Goal: Book appointment/travel/reservation

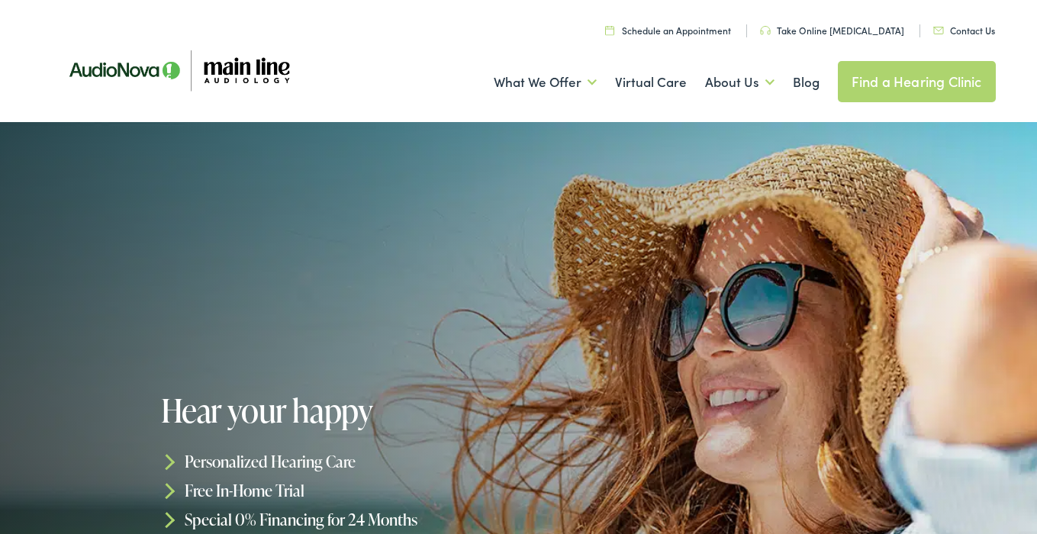
click at [844, 32] on link "Take Online [MEDICAL_DATA]" at bounding box center [832, 30] width 144 height 13
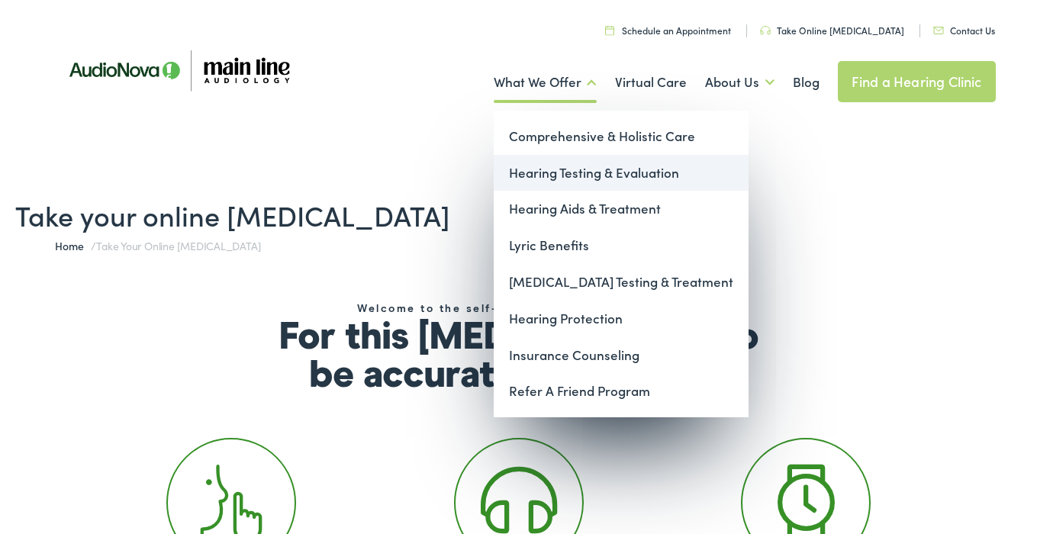
click at [539, 167] on link "Hearing Testing & Evaluation" at bounding box center [621, 173] width 255 height 37
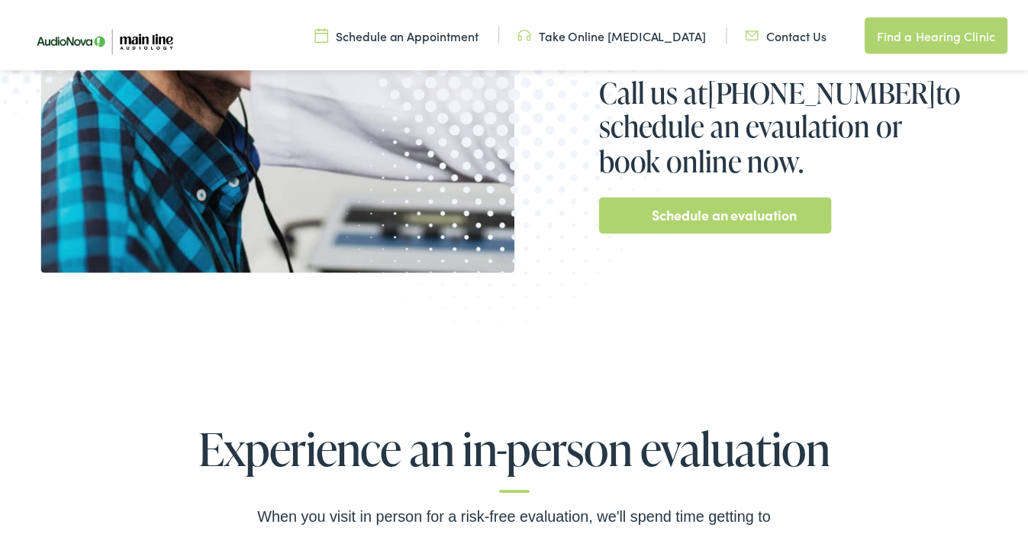
scroll to position [529, 0]
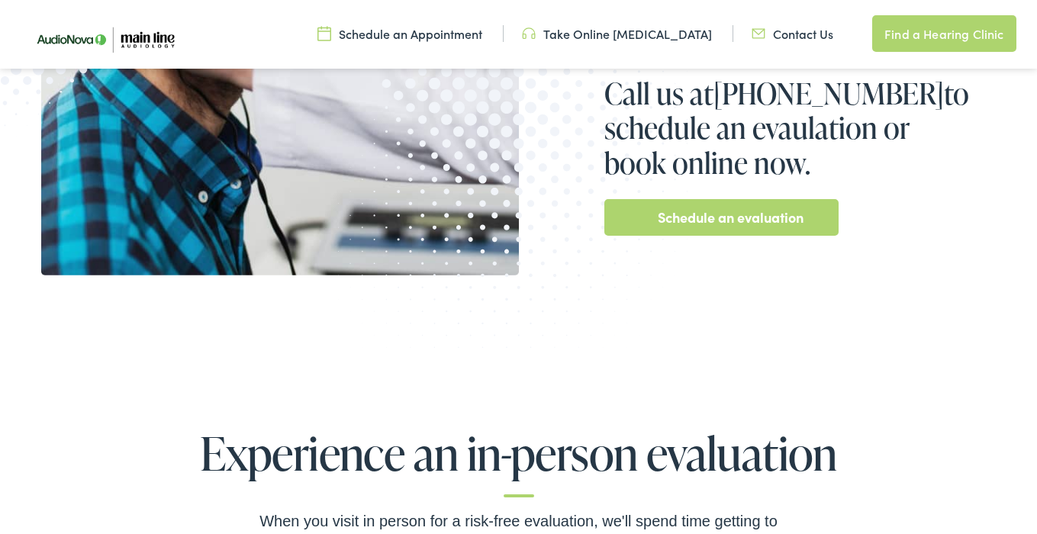
click at [681, 220] on link "Schedule an evaluation" at bounding box center [731, 217] width 146 height 24
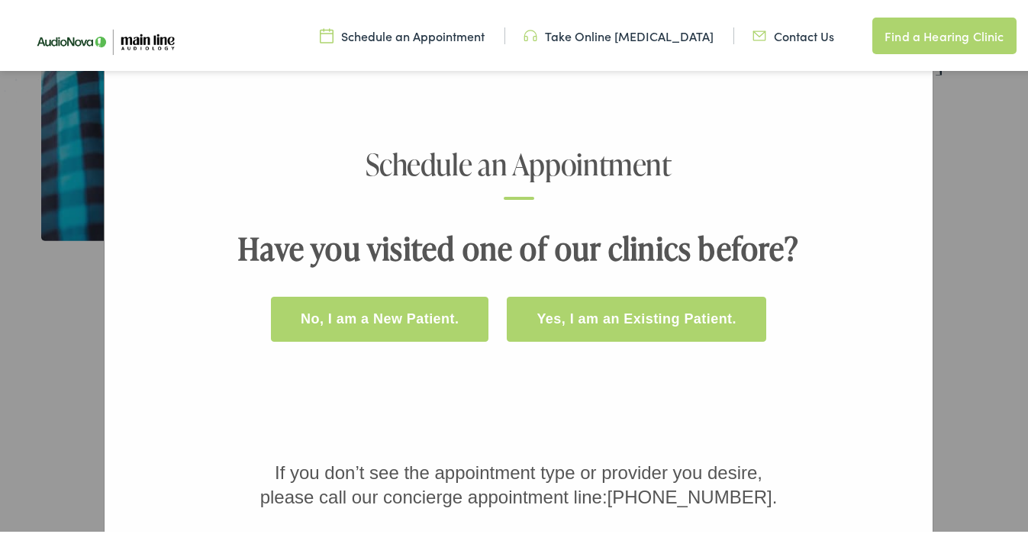
click at [441, 316] on button "No, I am a New Patient." at bounding box center [379, 316] width 217 height 45
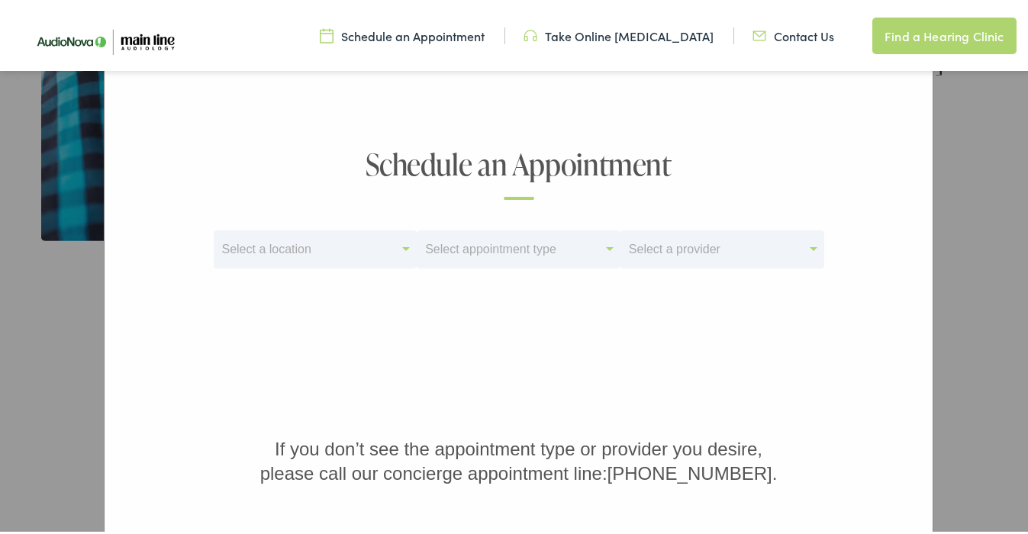
click at [334, 248] on div "Select a location" at bounding box center [308, 247] width 188 height 21
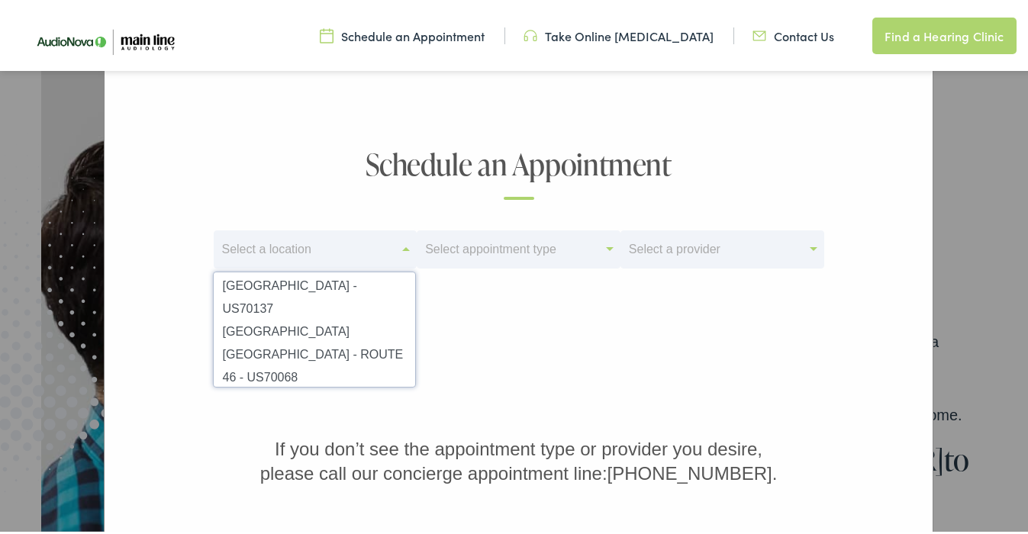
scroll to position [0, 0]
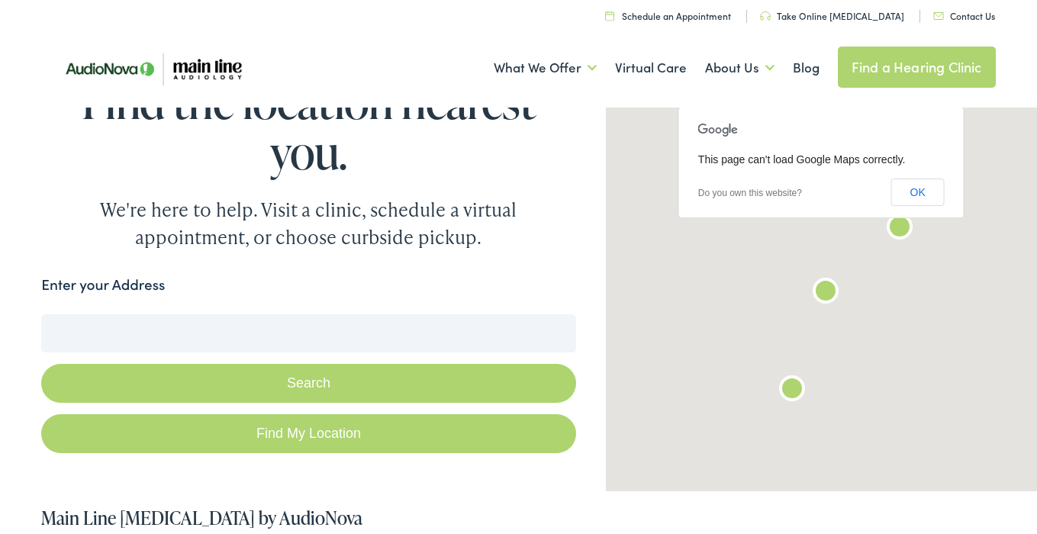
click at [230, 327] on input "Enter your Address" at bounding box center [308, 333] width 534 height 38
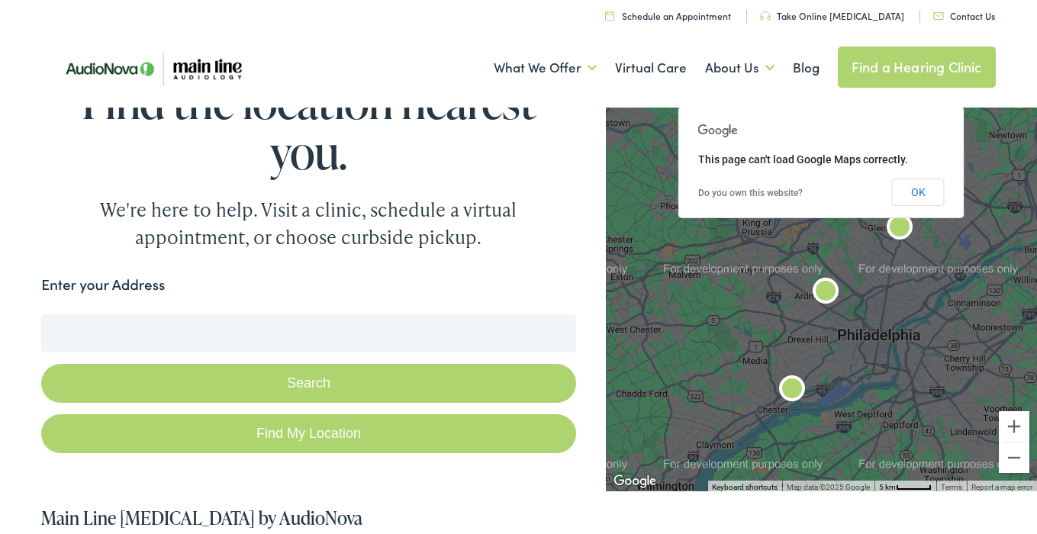
click at [822, 288] on img "Main Line Audiology by AudioNova" at bounding box center [825, 293] width 37 height 37
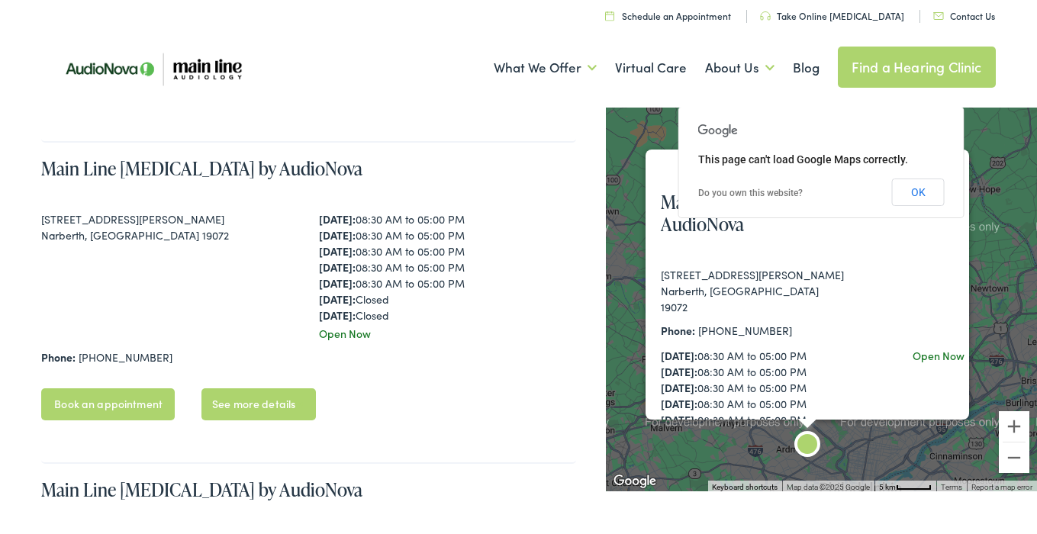
scroll to position [996, 0]
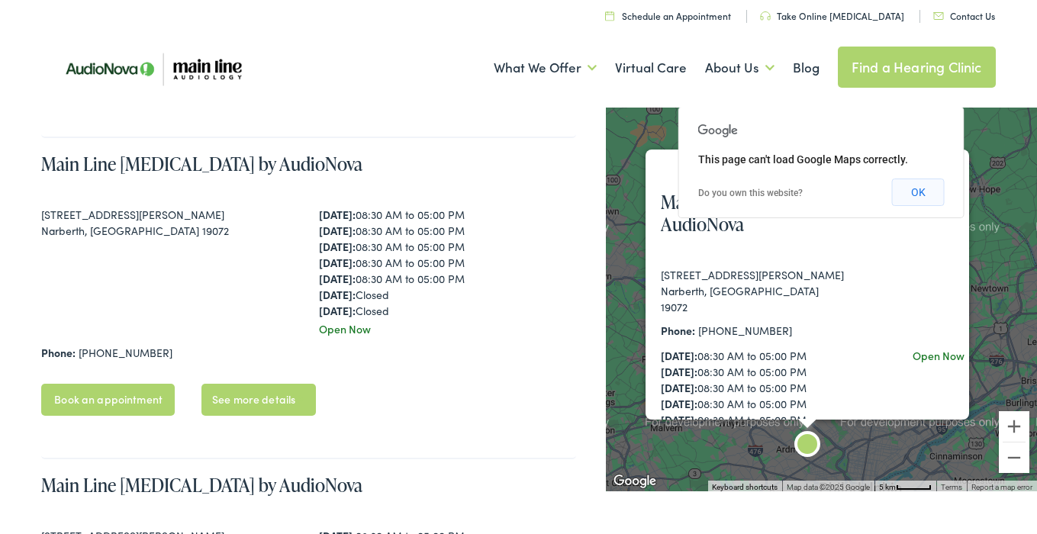
click at [929, 200] on button "OK" at bounding box center [918, 192] width 53 height 27
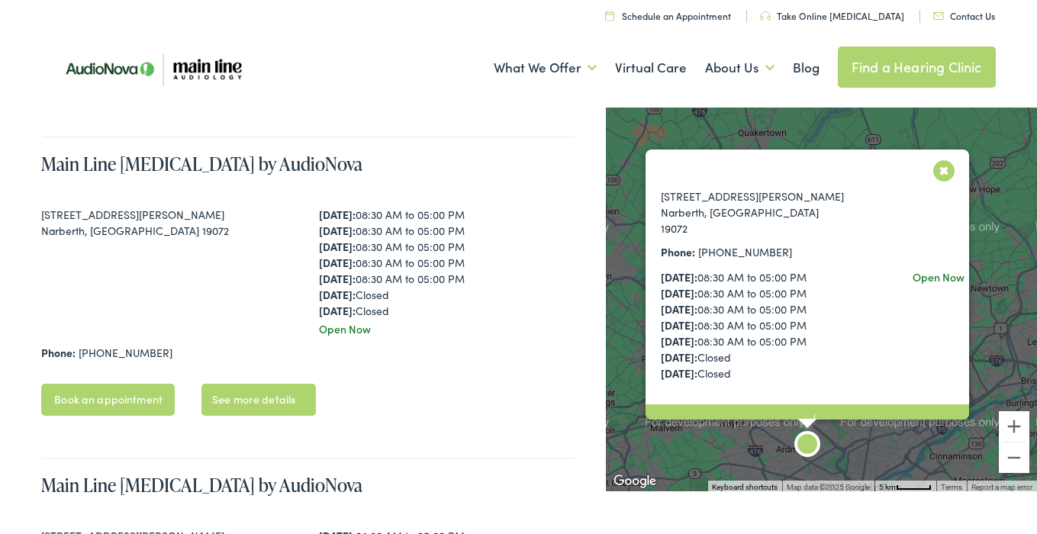
scroll to position [89, 0]
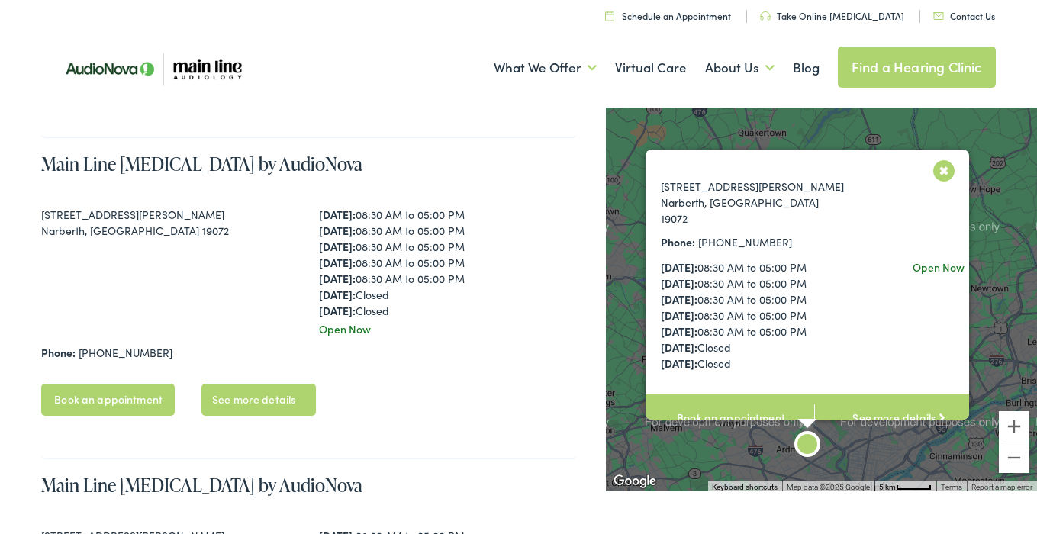
click at [748, 399] on link "Book an appointment" at bounding box center [729, 417] width 169 height 47
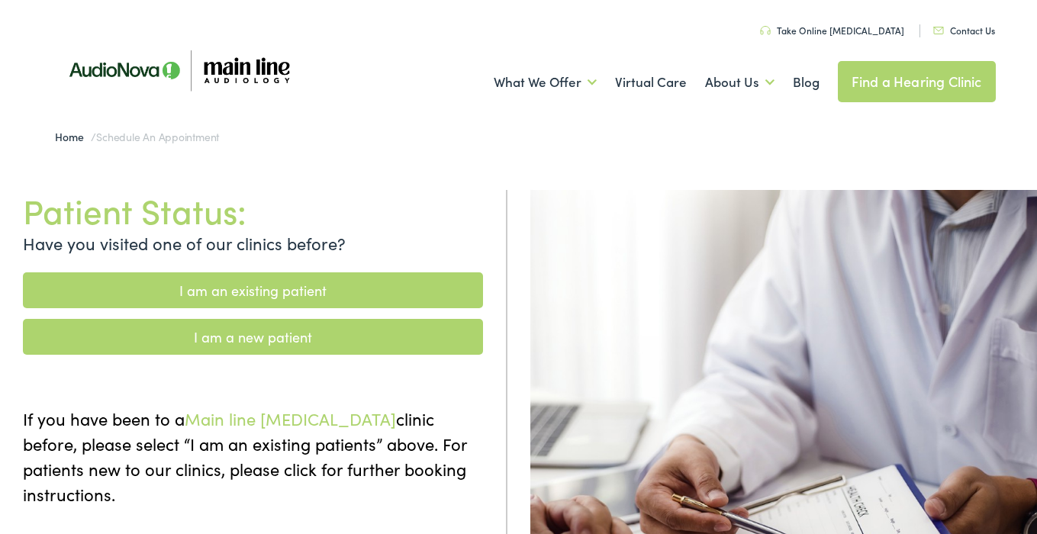
click at [301, 336] on link "I am a new patient" at bounding box center [253, 337] width 460 height 36
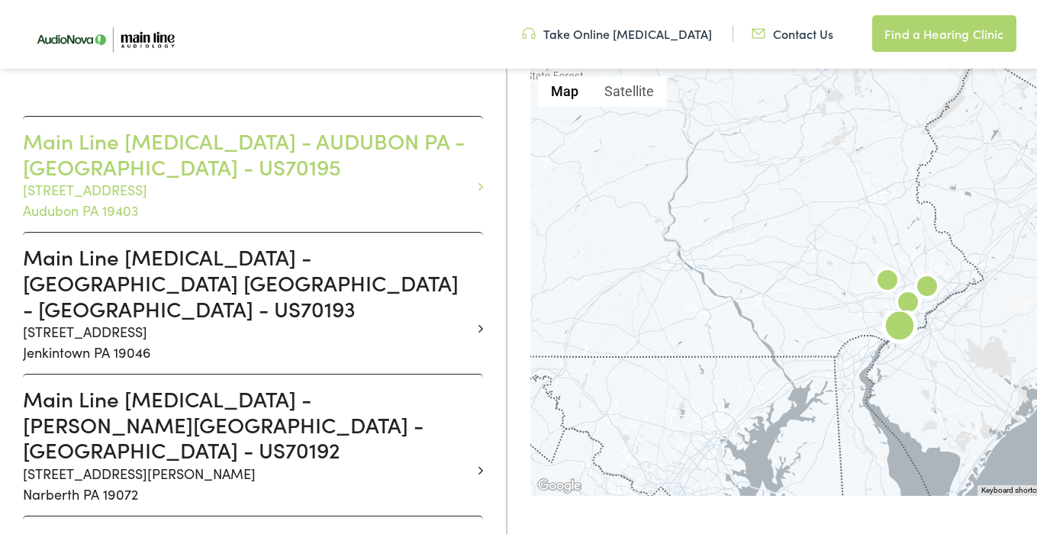
scroll to position [420, 0]
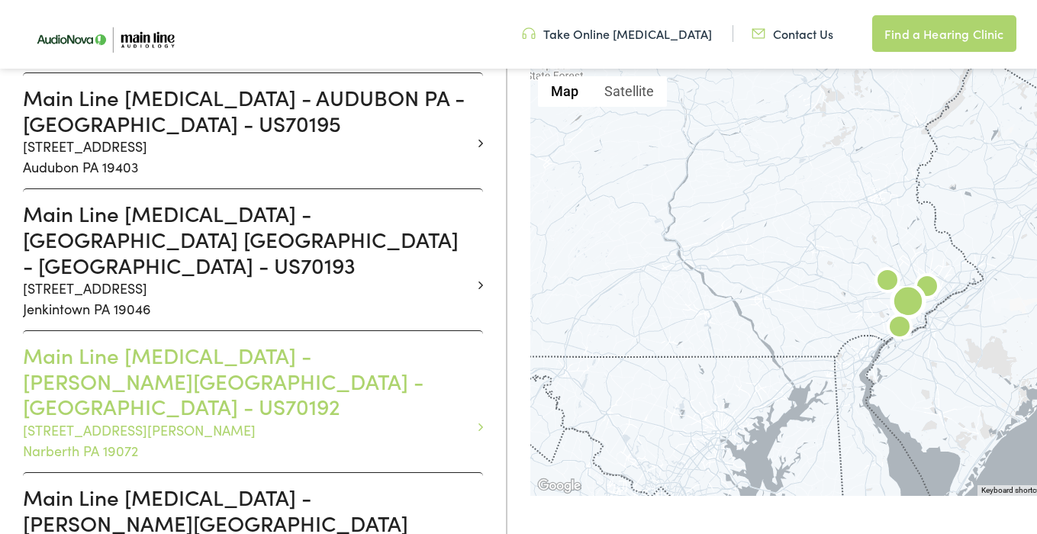
click at [190, 420] on p "916 Montgomery Avenue Narberth PA 19072" at bounding box center [247, 440] width 449 height 41
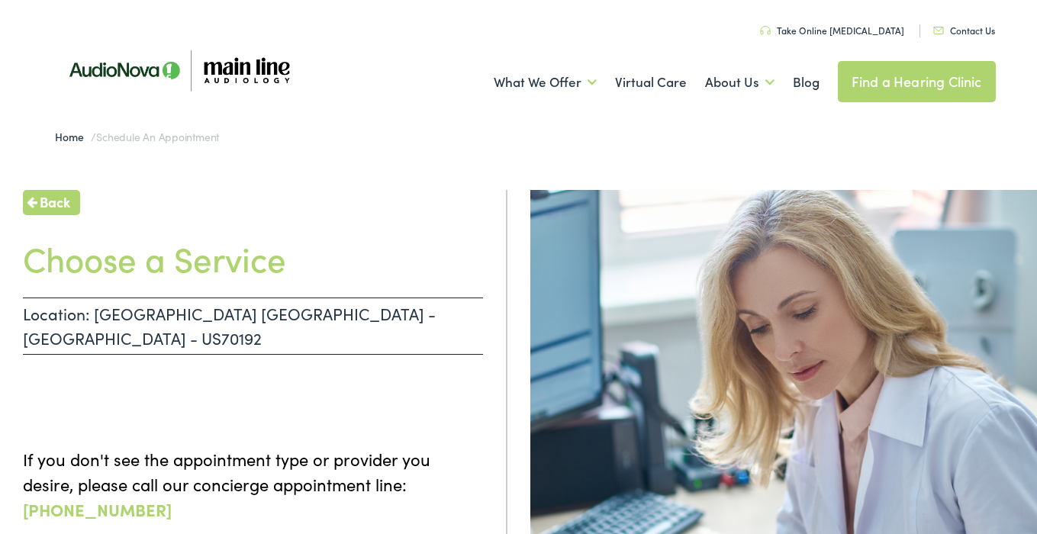
scroll to position [12, 0]
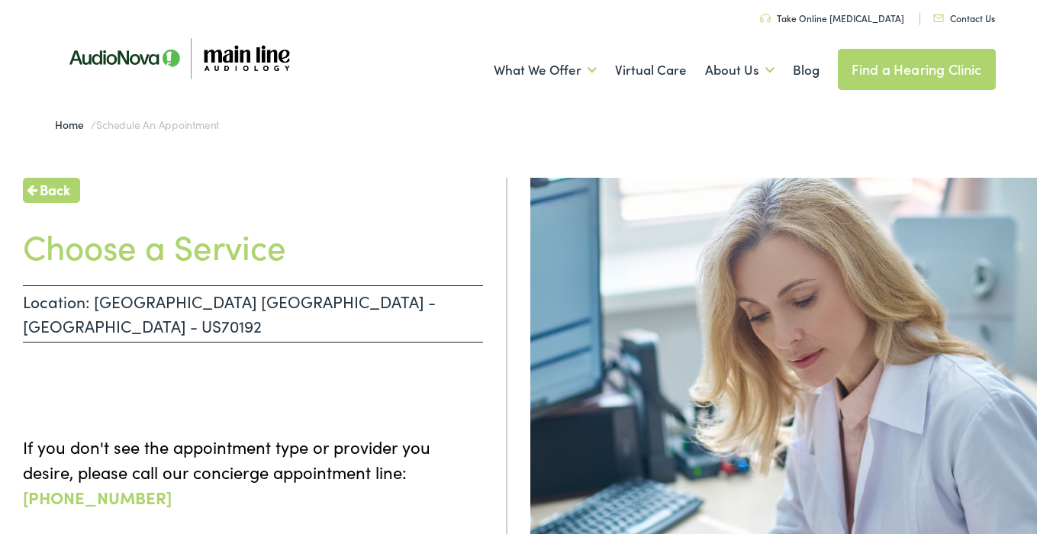
click at [378, 301] on p "Location: NARBERTH PA - MONTGOMERY - US70192" at bounding box center [253, 313] width 460 height 57
click at [253, 246] on h1 "Choose a Service" at bounding box center [253, 246] width 460 height 40
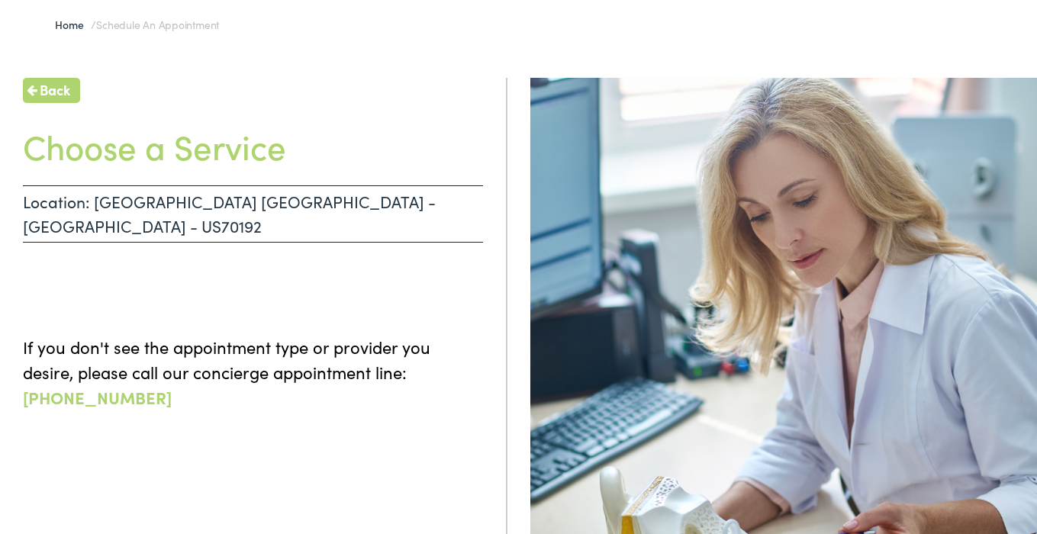
scroll to position [0, 0]
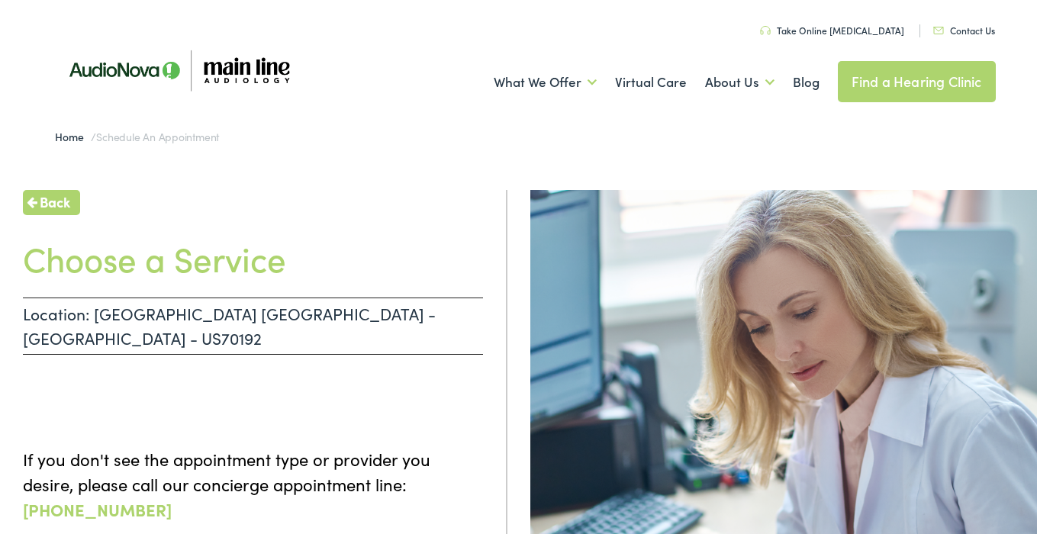
click at [268, 304] on p "Location: NARBERTH PA - MONTGOMERY - US70192" at bounding box center [253, 326] width 460 height 57
click at [198, 139] on span "Schedule an Appointment" at bounding box center [157, 136] width 123 height 15
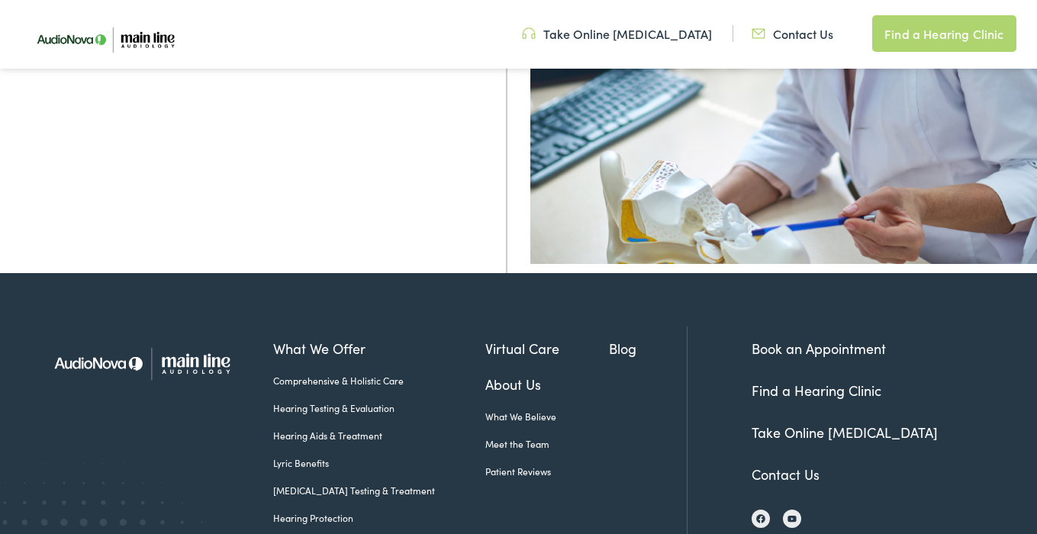
scroll to position [559, 0]
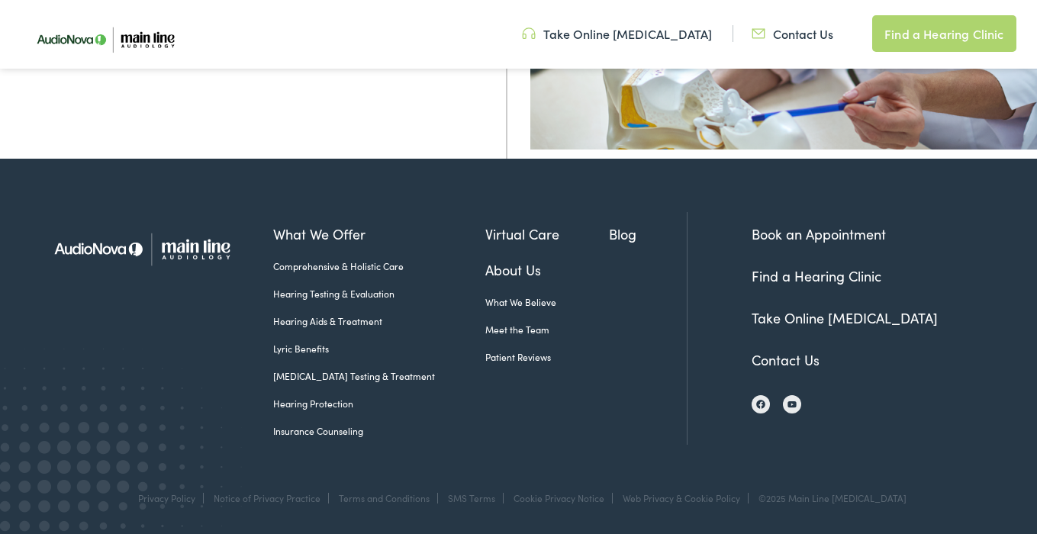
click at [357, 293] on link "Hearing Testing & Evaluation" at bounding box center [378, 294] width 211 height 14
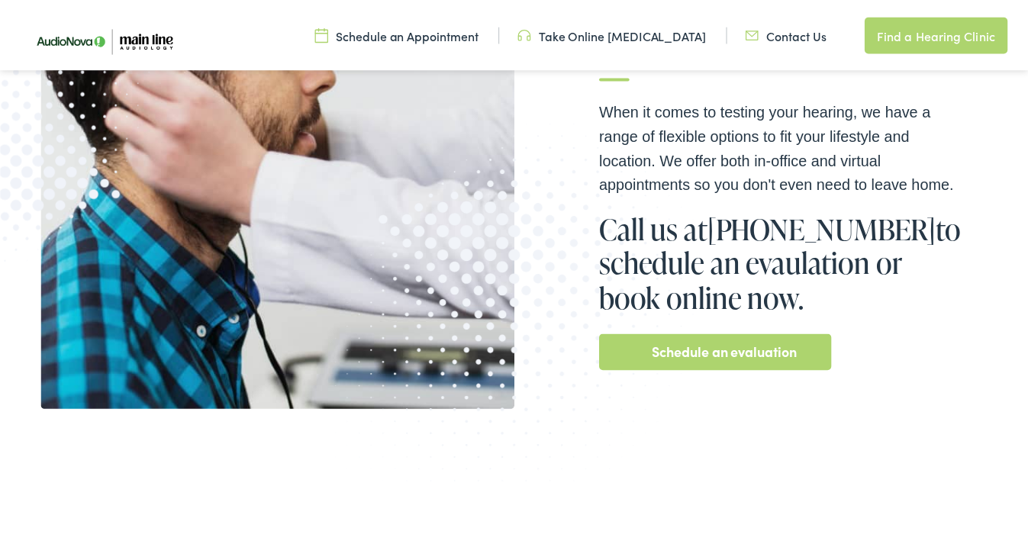
scroll to position [394, 0]
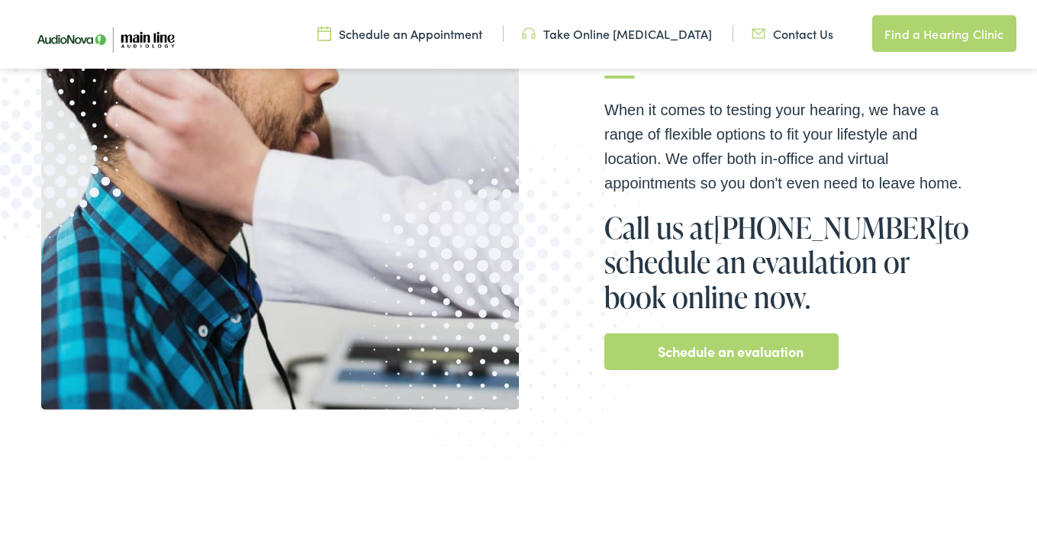
click at [636, 351] on div "Schedule an evaluation" at bounding box center [721, 351] width 234 height 37
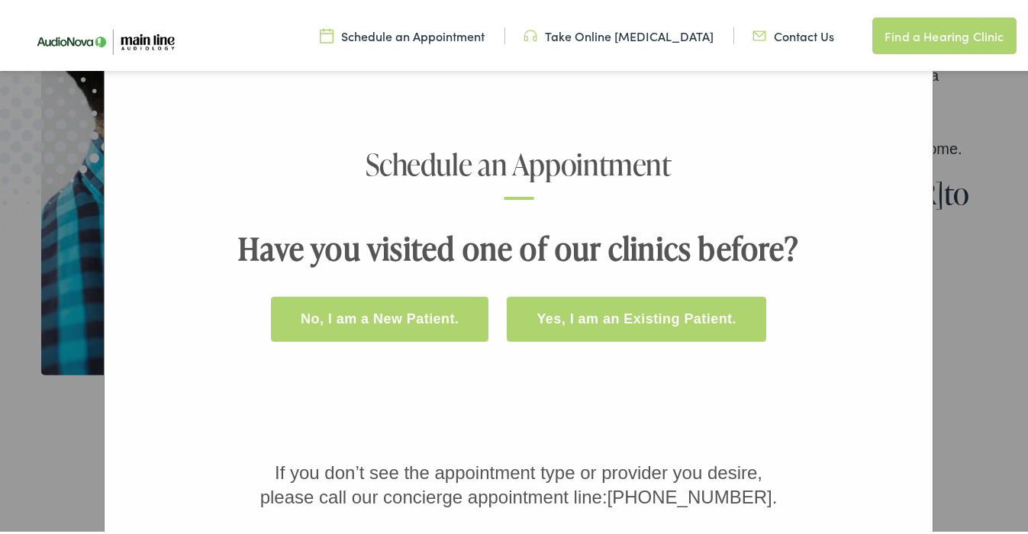
click at [426, 317] on button "No, I am a New Patient." at bounding box center [379, 316] width 217 height 45
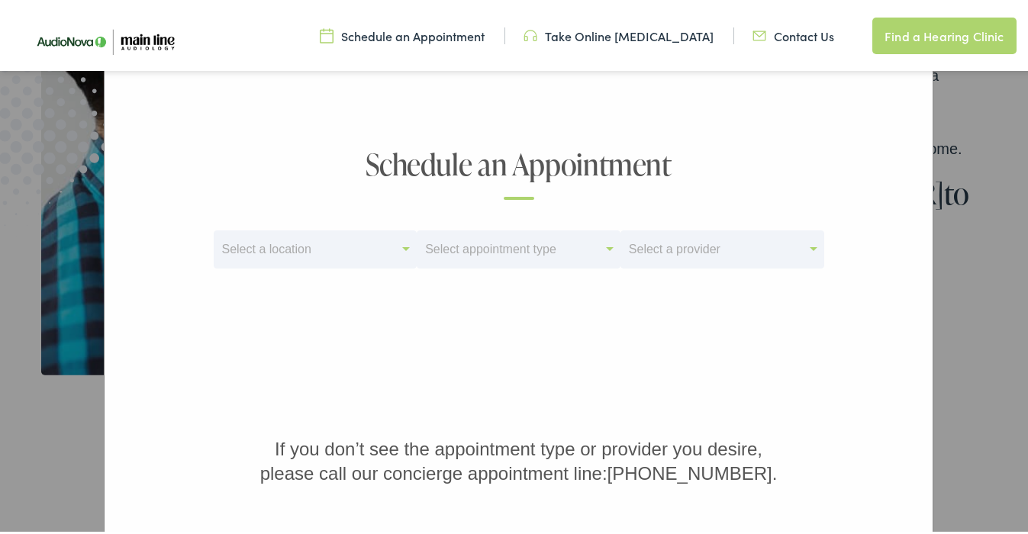
click at [341, 249] on div "Select a location" at bounding box center [308, 247] width 188 height 21
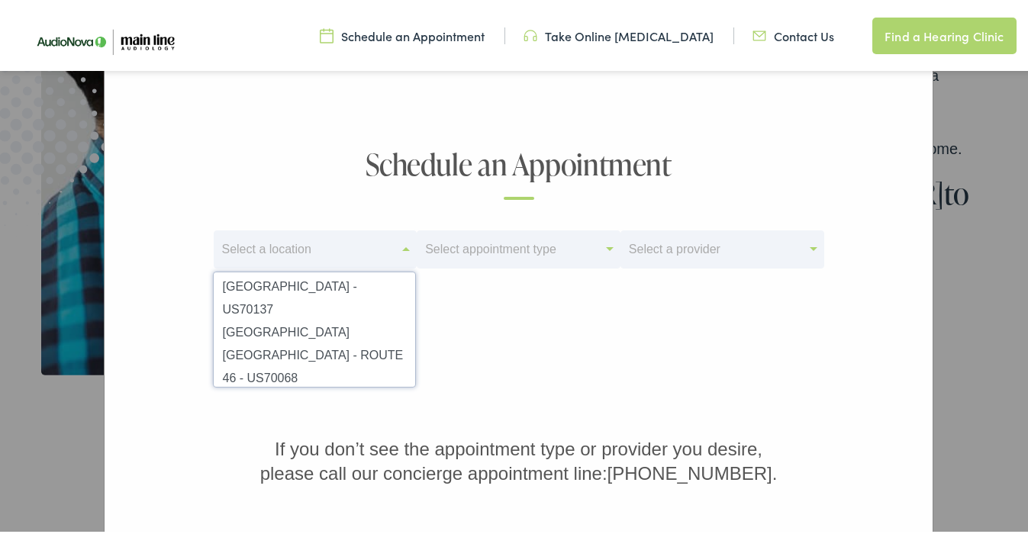
scroll to position [549, 0]
click at [311, 166] on h1 "Schedule an Appointment" at bounding box center [518, 171] width 687 height 51
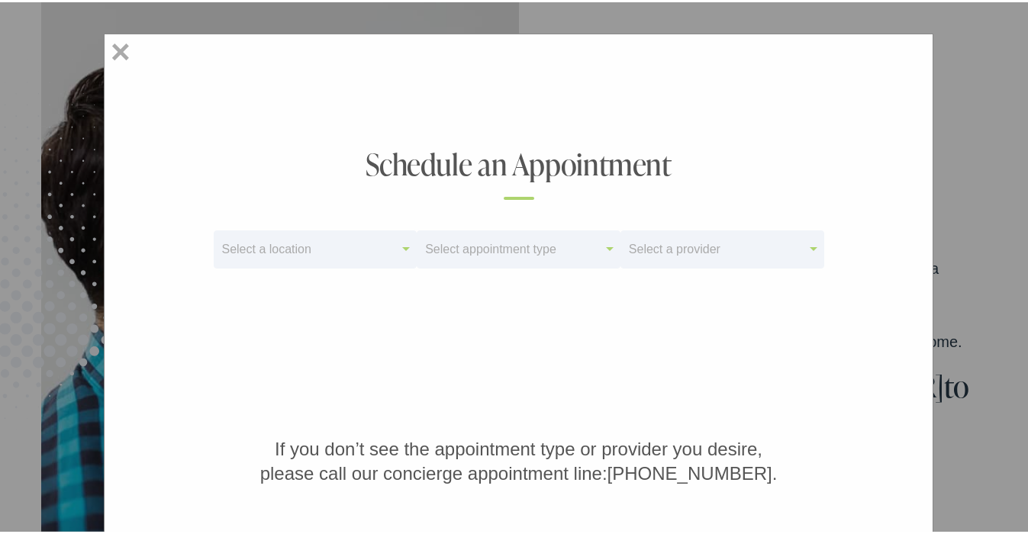
scroll to position [0, 0]
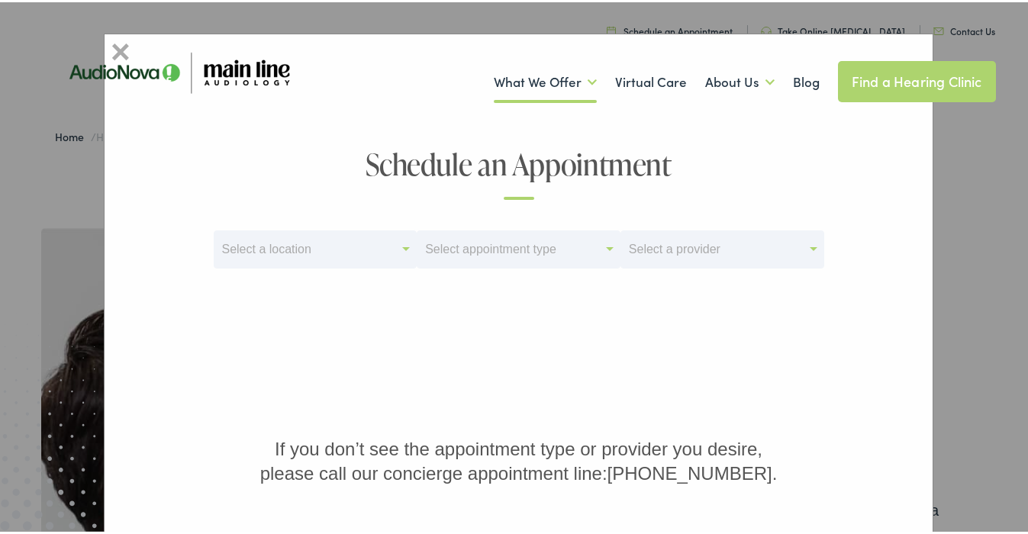
click at [123, 48] on img at bounding box center [178, 70] width 275 height 93
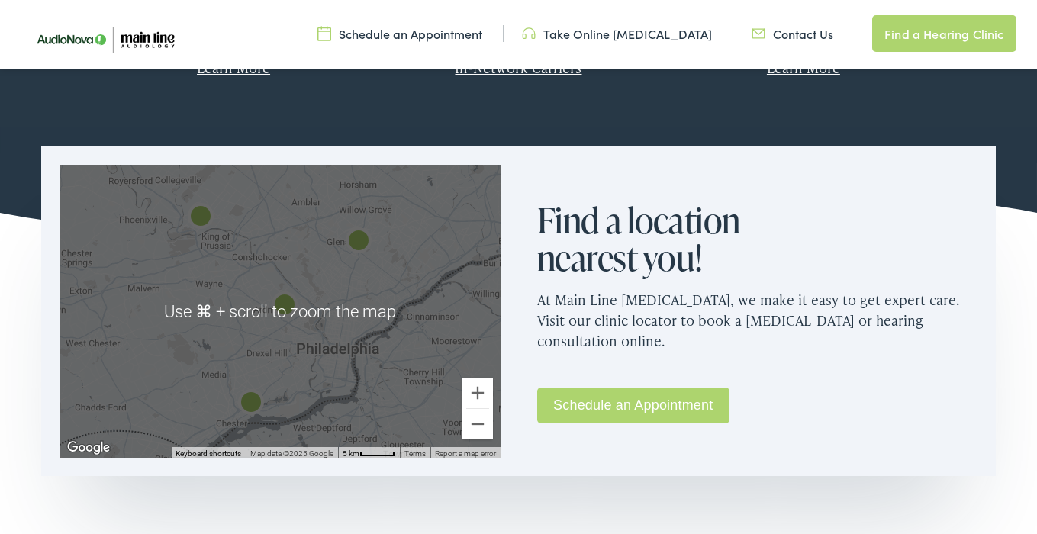
scroll to position [927, 0]
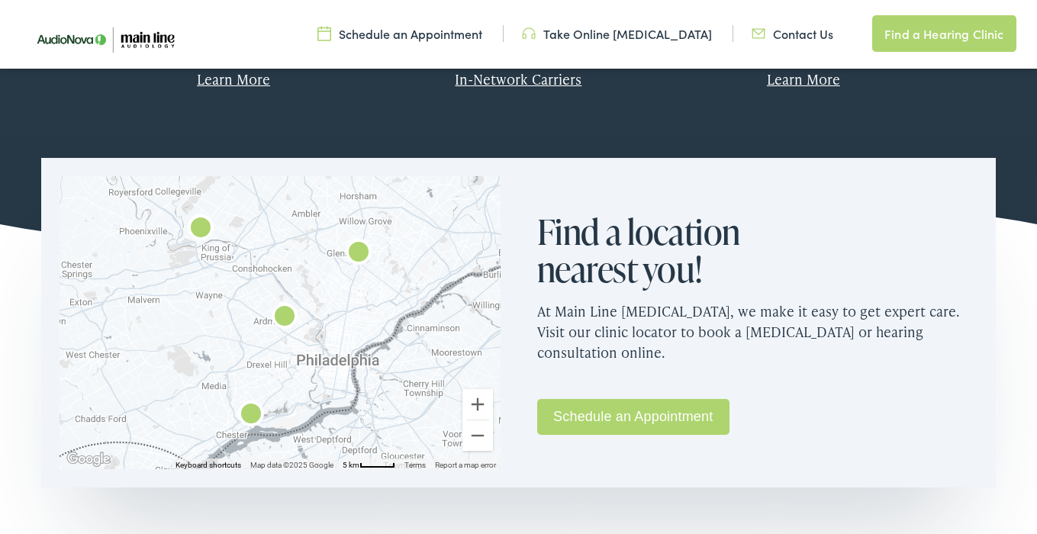
click at [285, 316] on img "Main Line Audiology by AudioNova" at bounding box center [284, 318] width 37 height 37
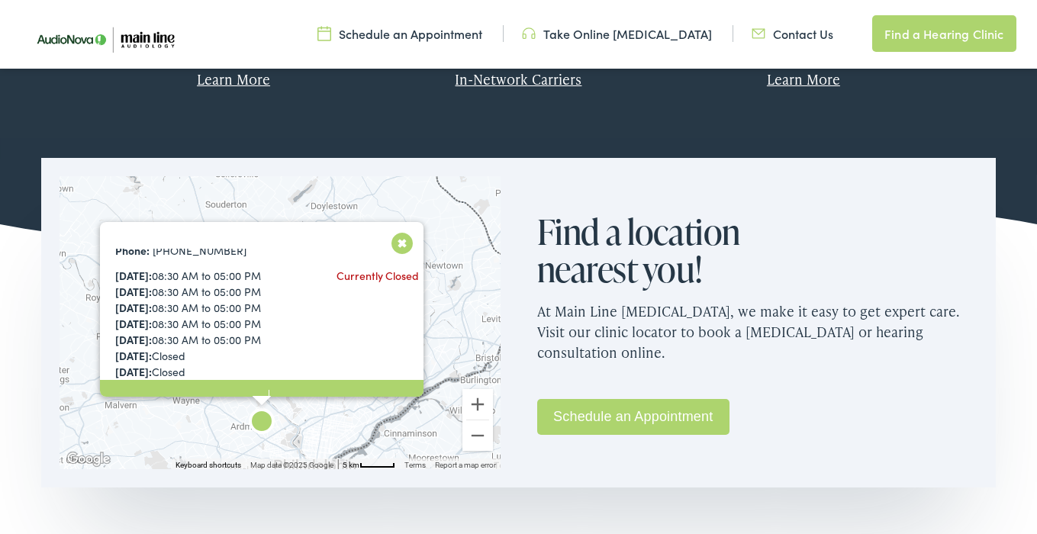
scroll to position [161, 0]
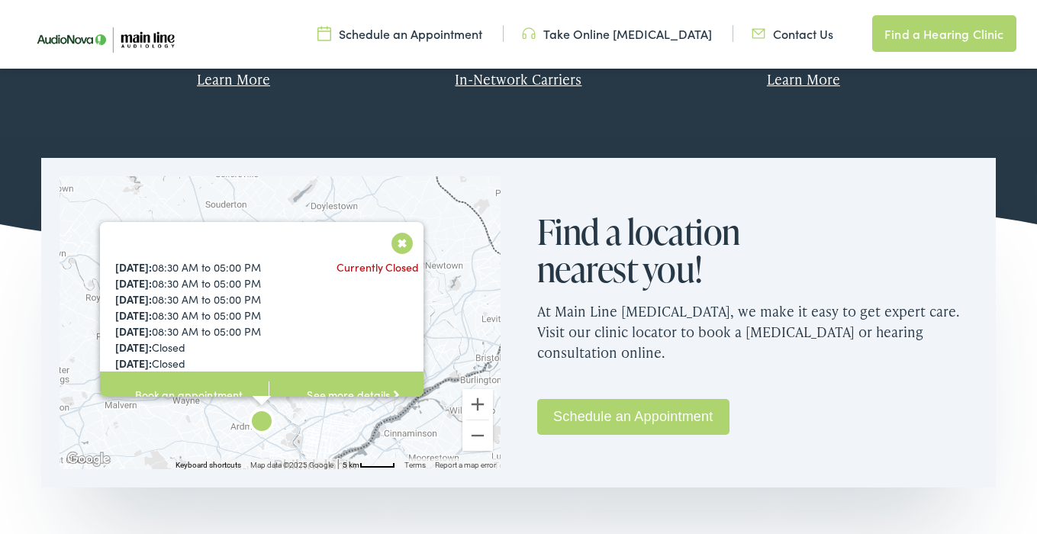
click at [312, 377] on link "See more details" at bounding box center [353, 394] width 169 height 47
